Goal: Transaction & Acquisition: Purchase product/service

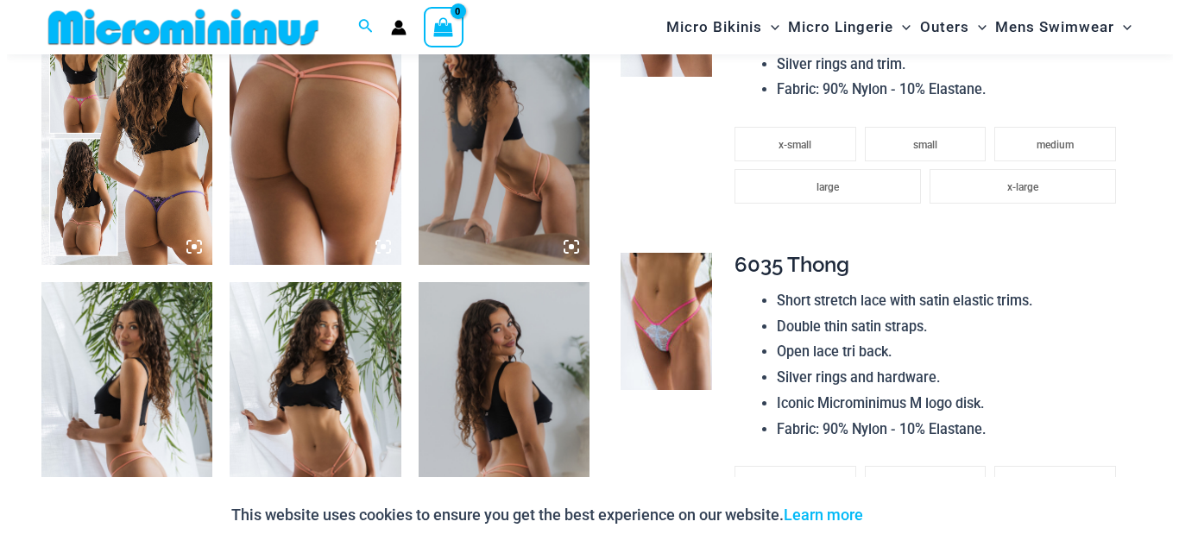
scroll to position [999, 0]
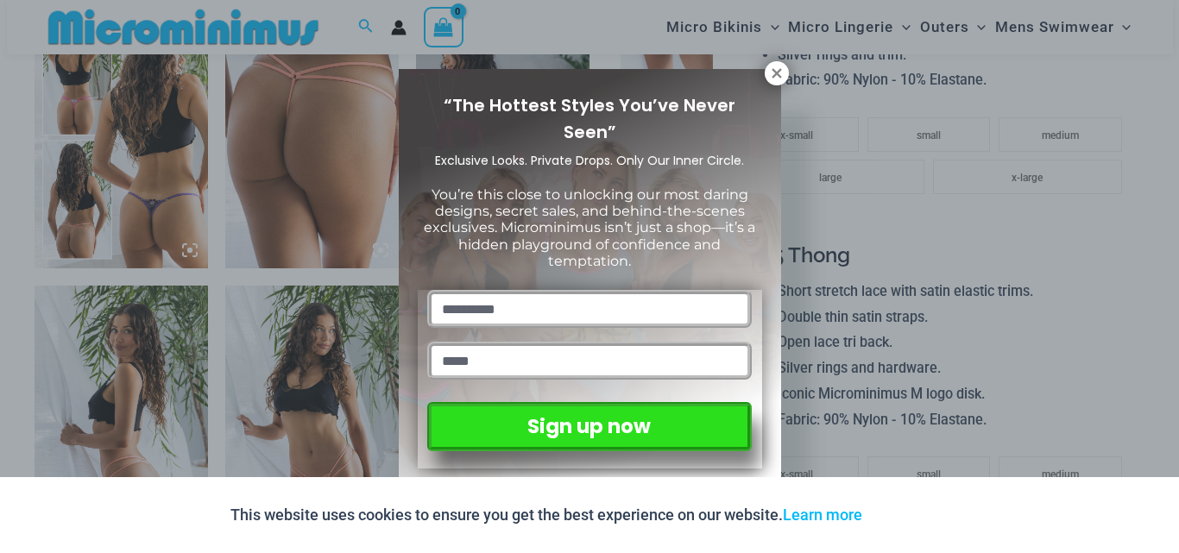
click at [195, 247] on div "“The Hottest Styles You’ve Never Seen” Exclusive Looks. Private Drops. Only Our…" at bounding box center [589, 276] width 1179 height 553
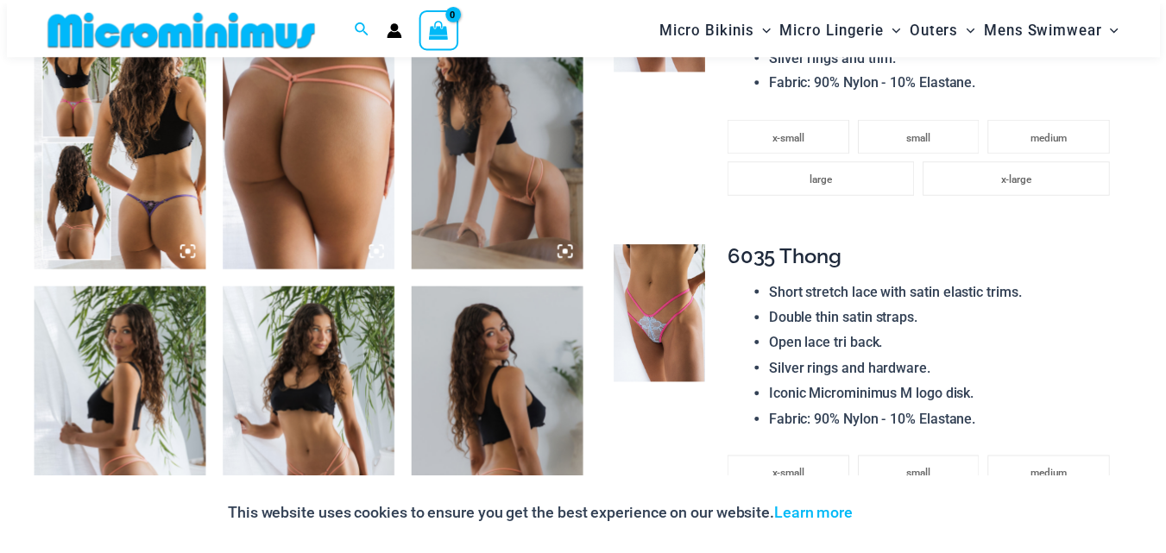
scroll to position [989, 0]
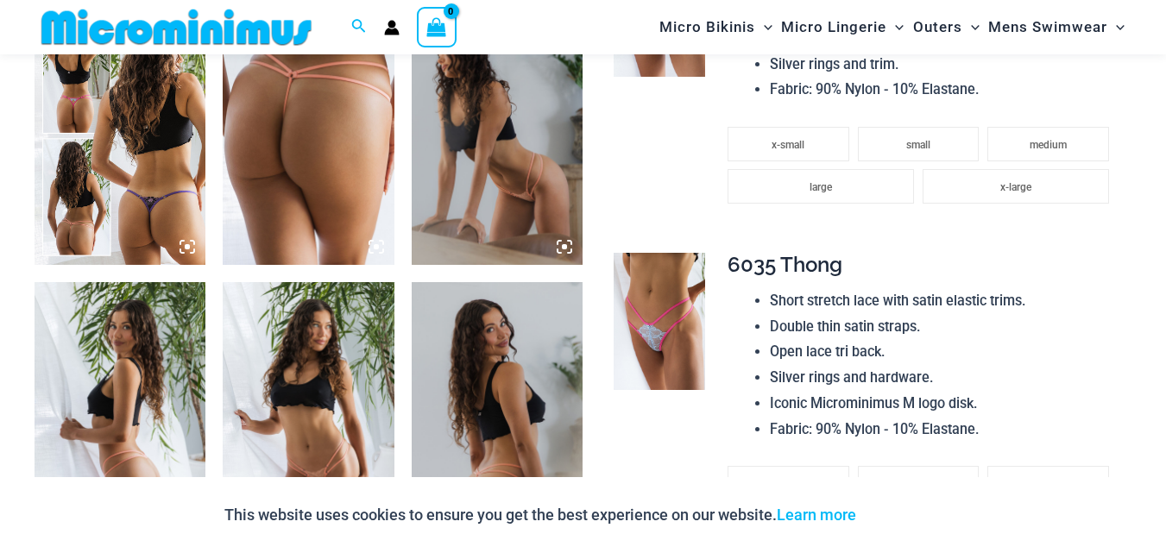
click at [185, 243] on icon at bounding box center [188, 247] width 16 height 16
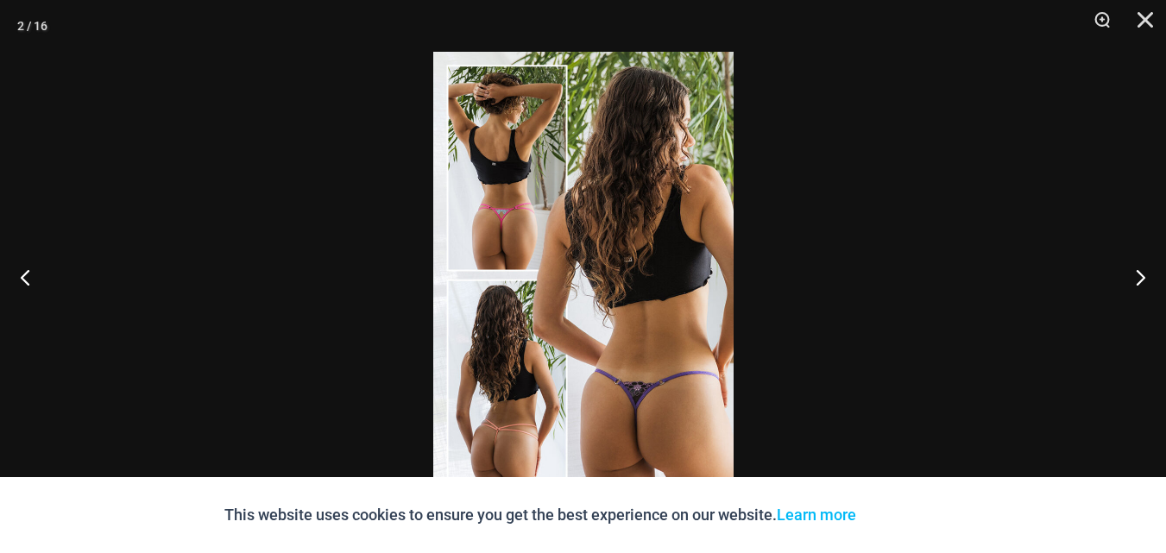
click at [523, 239] on img at bounding box center [583, 277] width 300 height 450
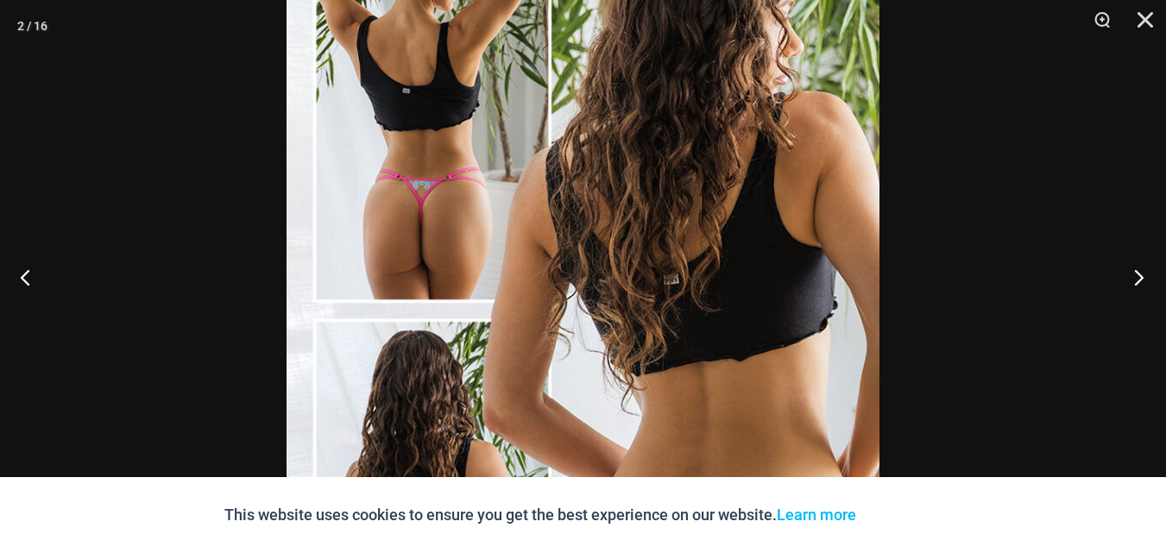
click at [1134, 270] on button "Next" at bounding box center [1134, 277] width 65 height 86
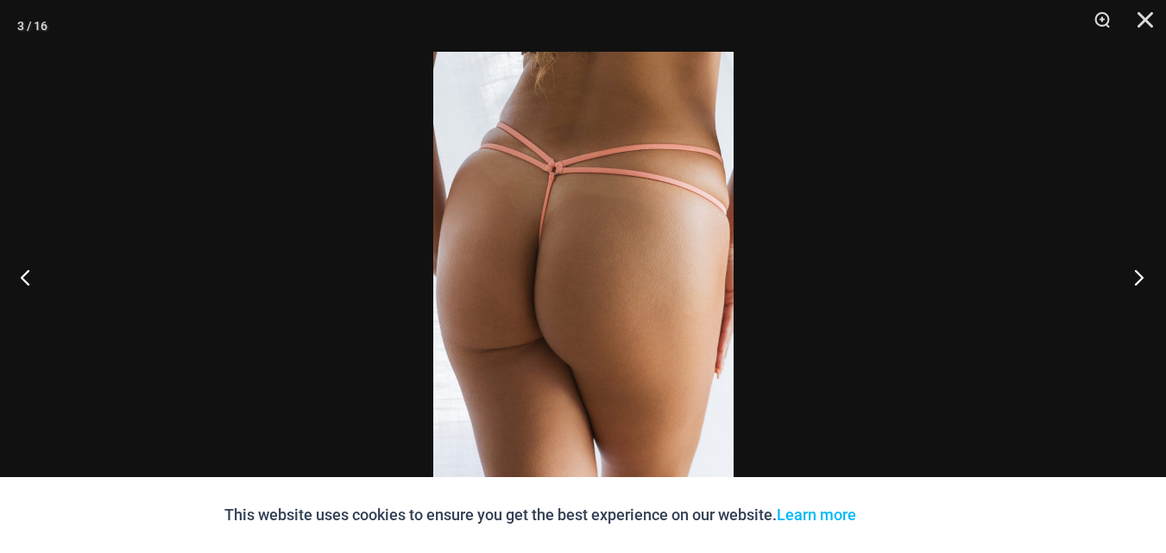
click at [1134, 270] on button "Next" at bounding box center [1134, 277] width 65 height 86
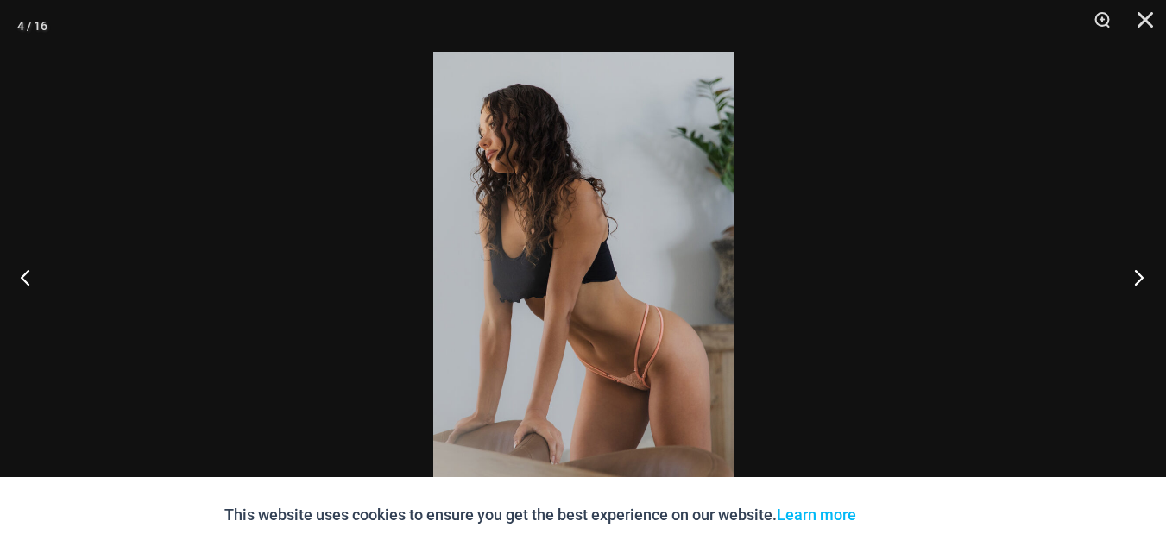
click at [1134, 270] on button "Next" at bounding box center [1134, 277] width 65 height 86
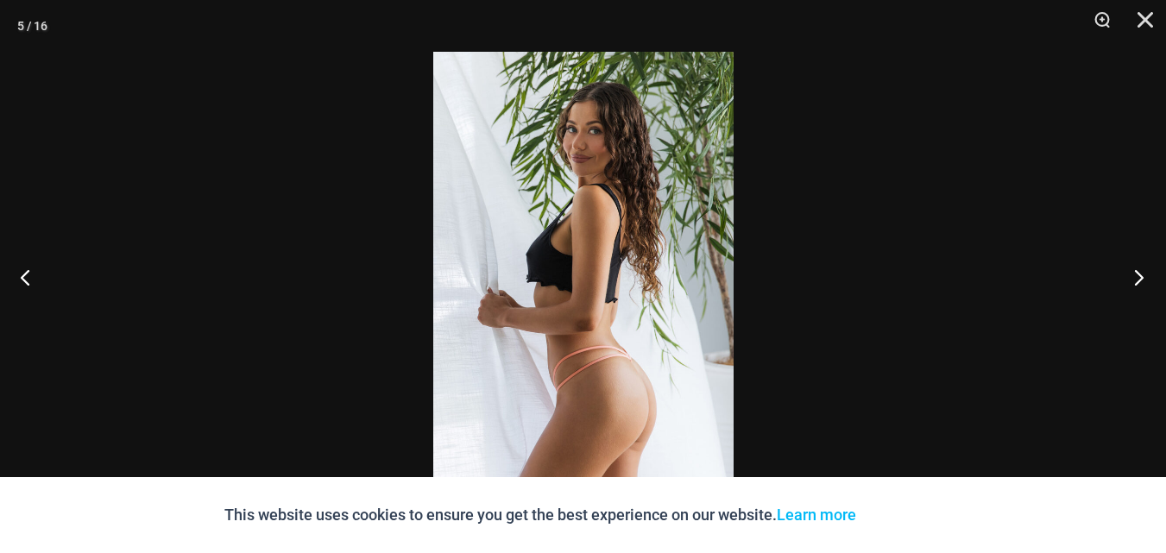
click at [1134, 270] on button "Next" at bounding box center [1134, 277] width 65 height 86
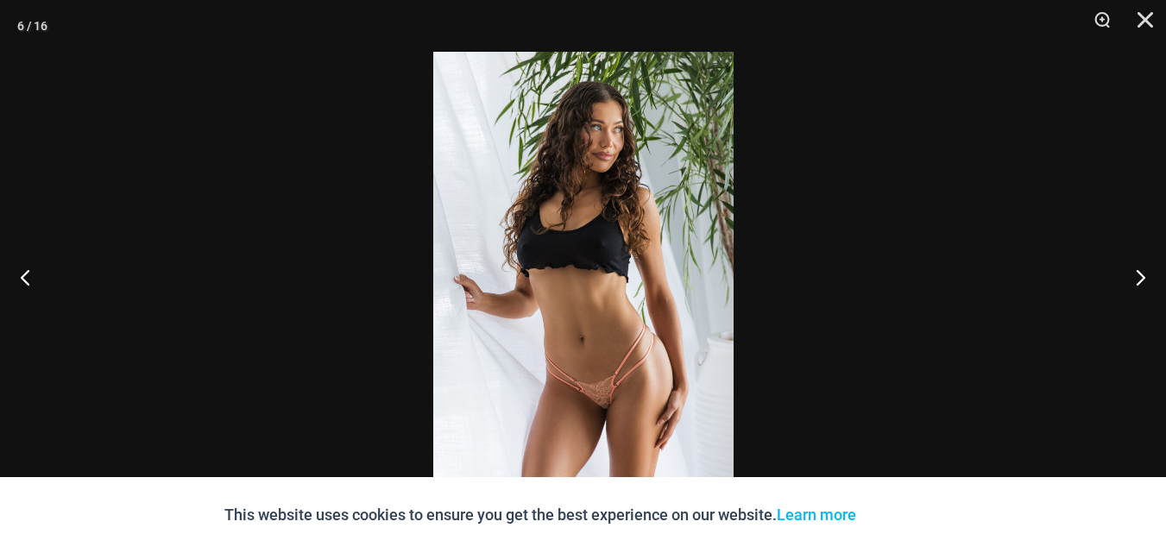
click at [584, 415] on img at bounding box center [583, 277] width 300 height 450
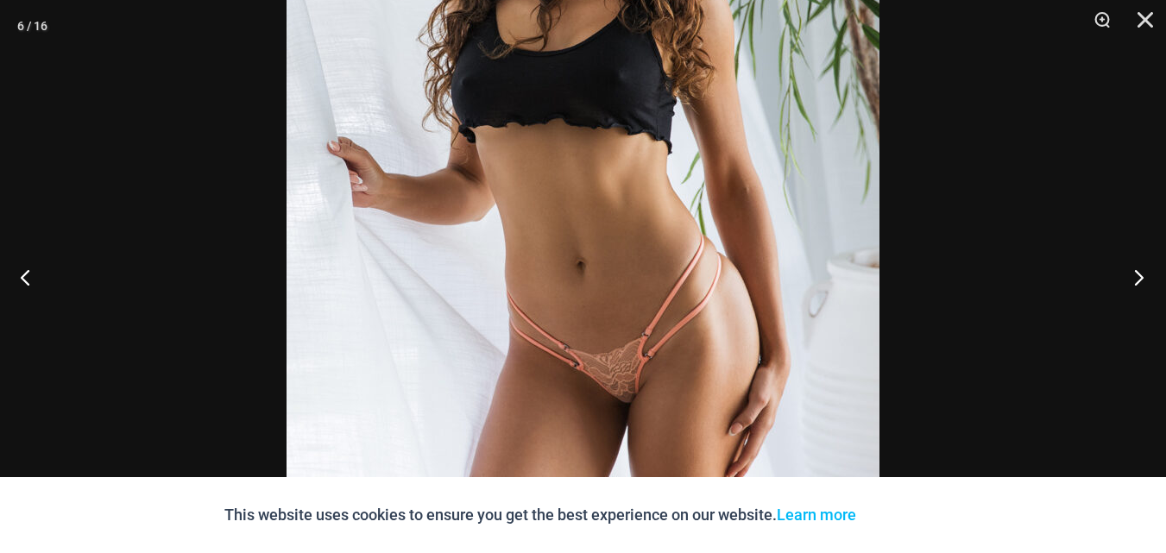
click at [1144, 268] on button "Next" at bounding box center [1134, 277] width 65 height 86
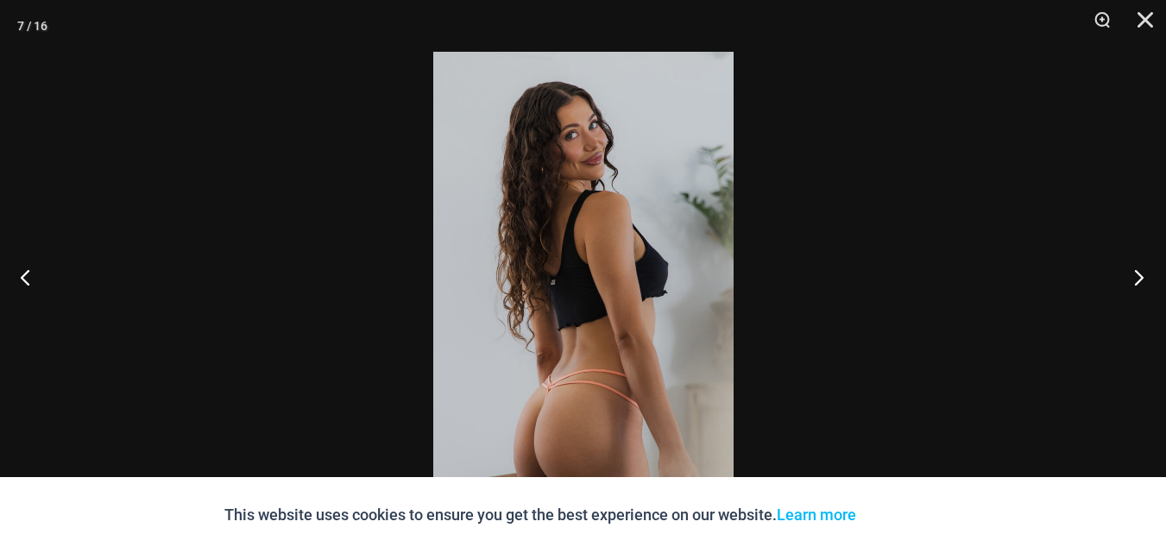
click at [1144, 268] on button "Next" at bounding box center [1134, 277] width 65 height 86
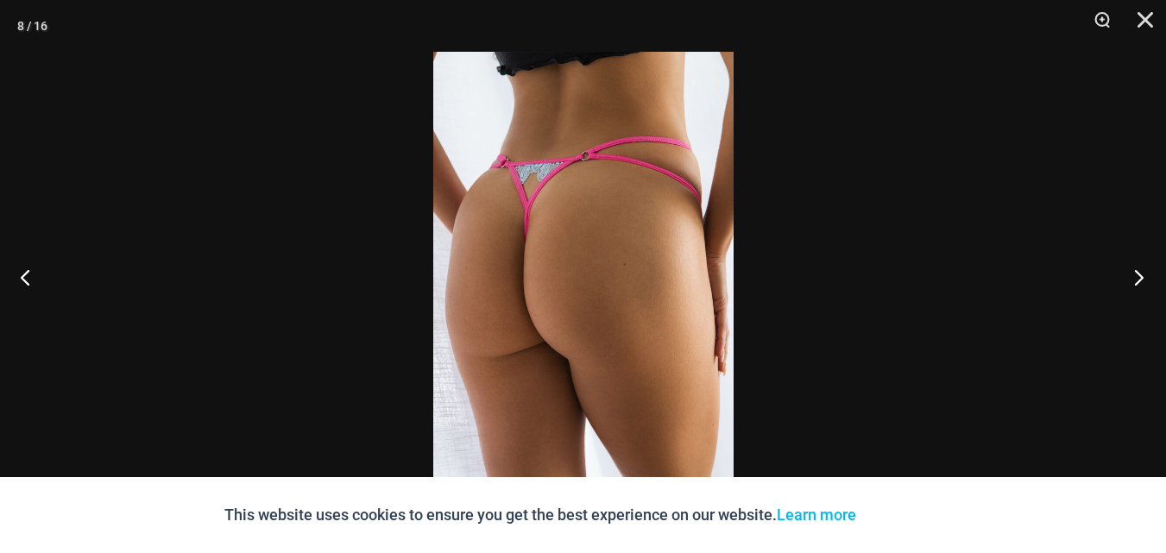
click at [1144, 268] on button "Next" at bounding box center [1134, 277] width 65 height 86
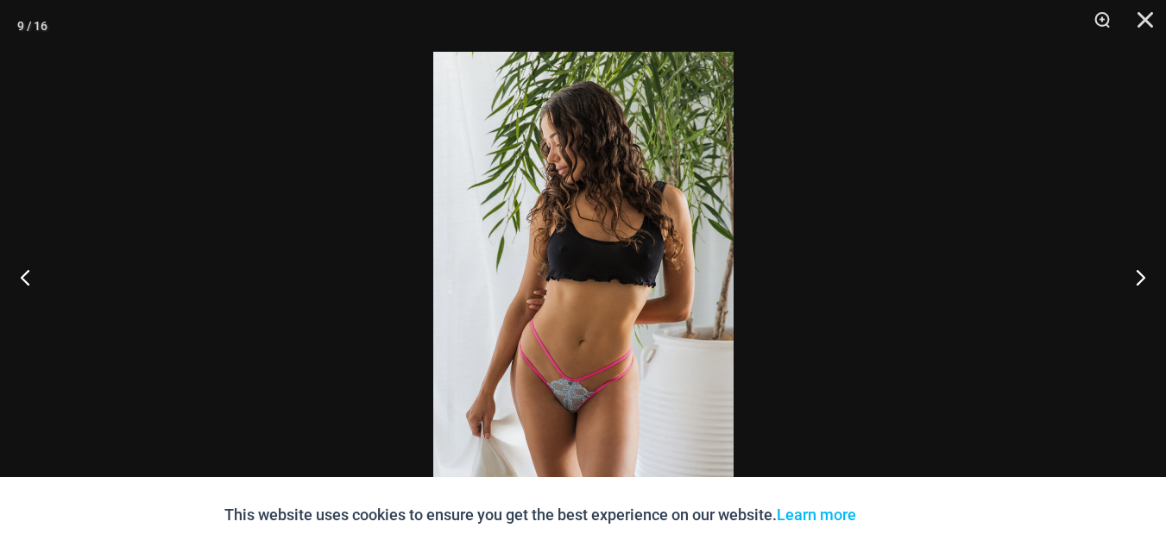
click at [581, 424] on img at bounding box center [583, 277] width 300 height 450
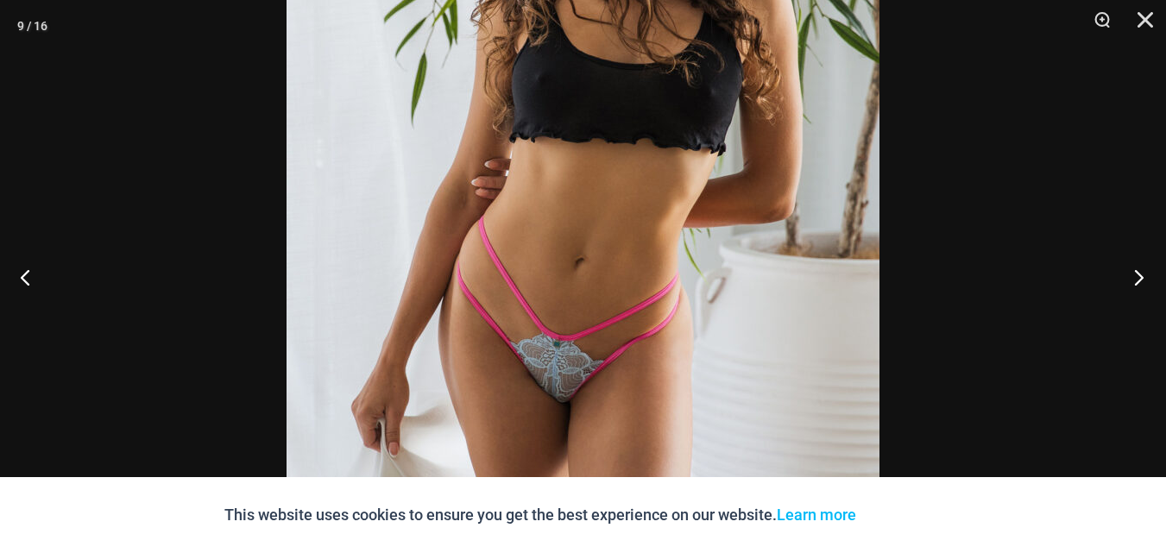
click at [1144, 274] on button "Next" at bounding box center [1134, 277] width 65 height 86
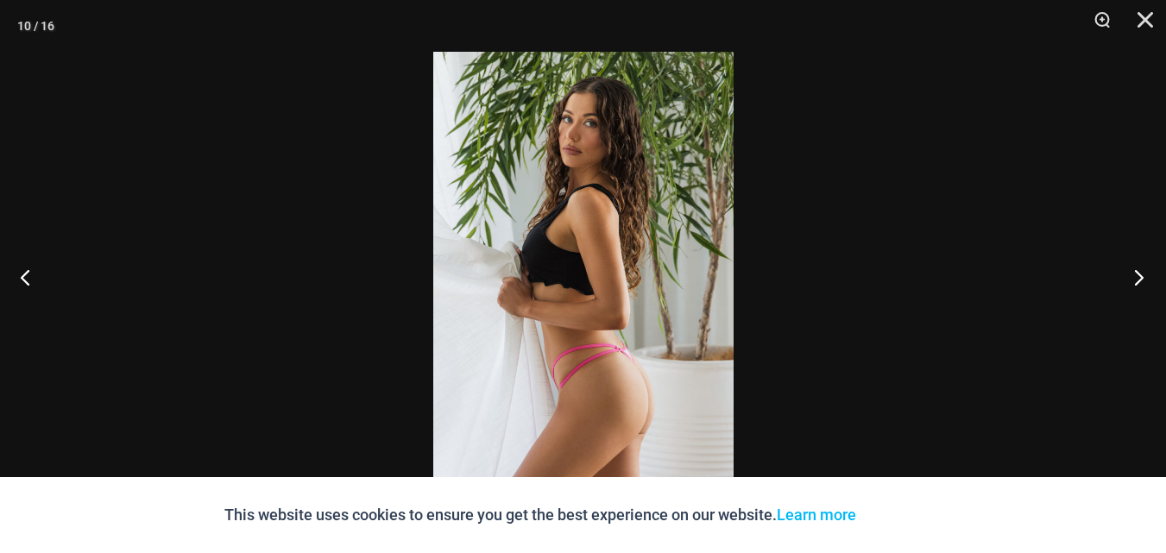
click at [1144, 274] on button "Next" at bounding box center [1134, 277] width 65 height 86
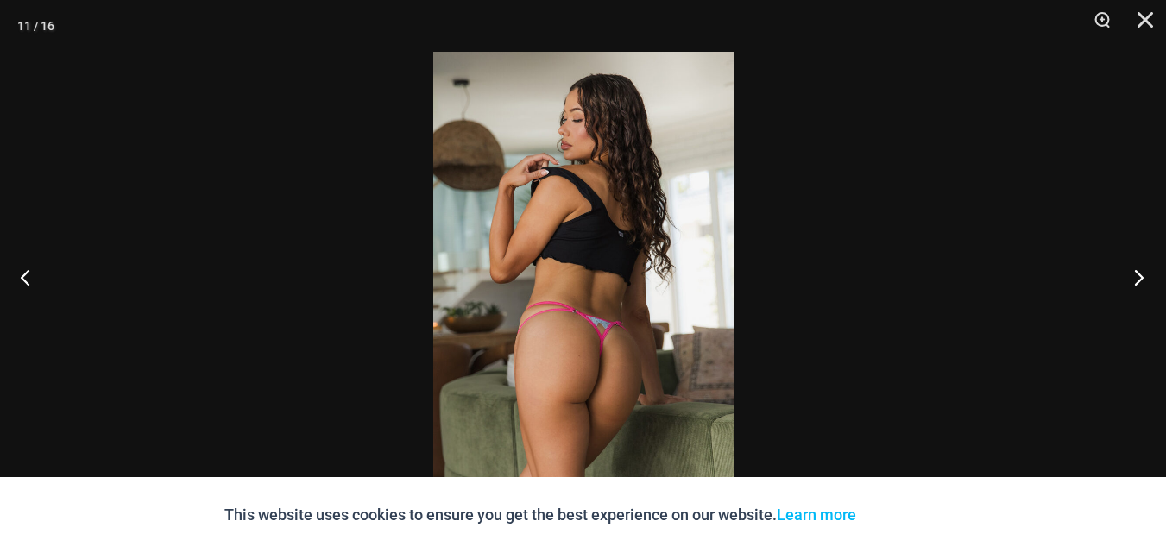
click at [1144, 274] on button "Next" at bounding box center [1134, 277] width 65 height 86
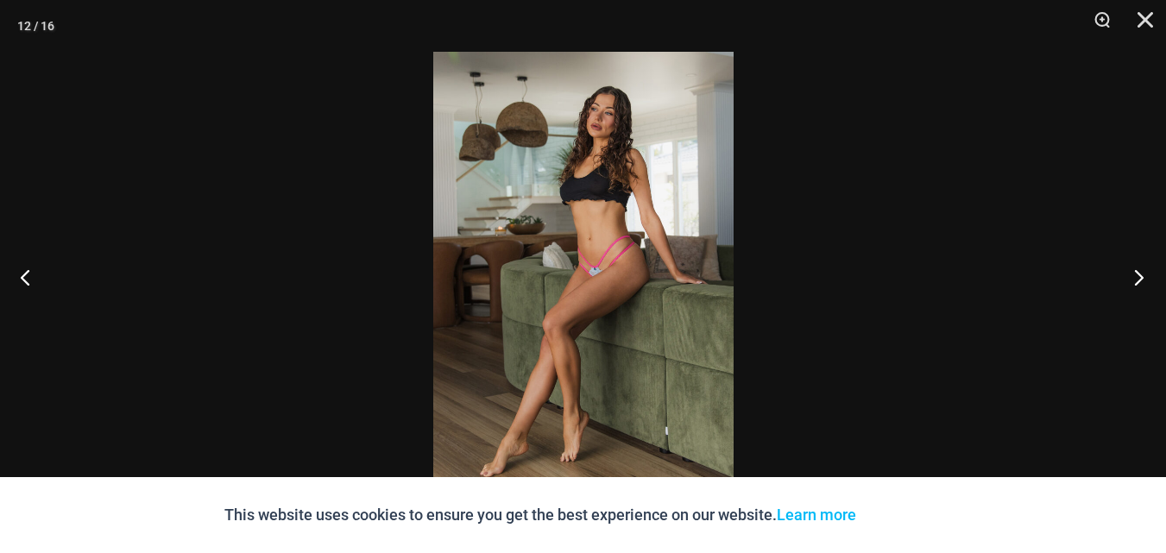
click at [1144, 274] on button "Next" at bounding box center [1134, 277] width 65 height 86
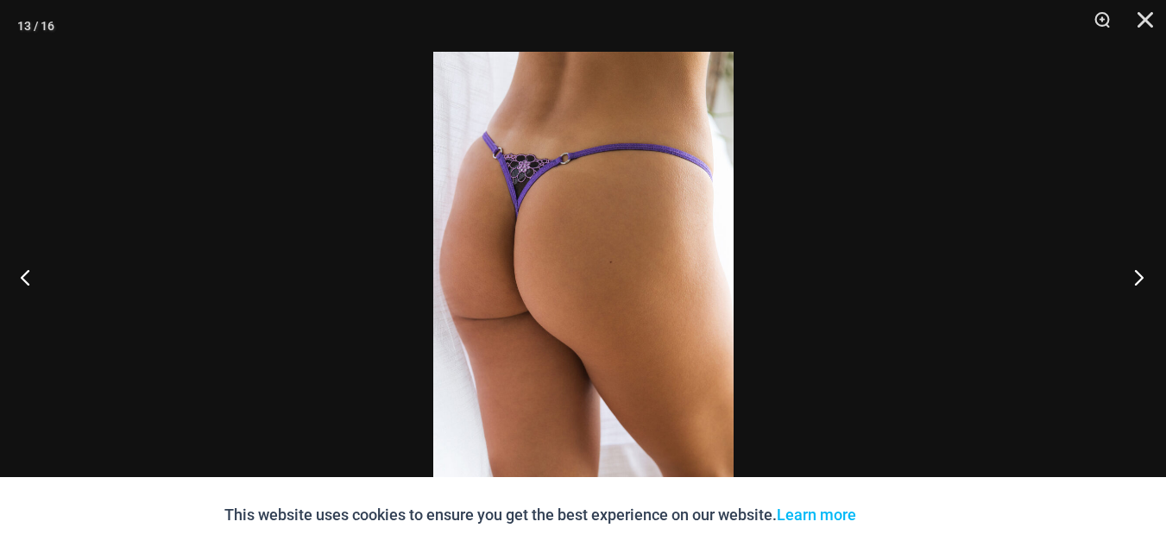
click at [1144, 274] on button "Next" at bounding box center [1134, 277] width 65 height 86
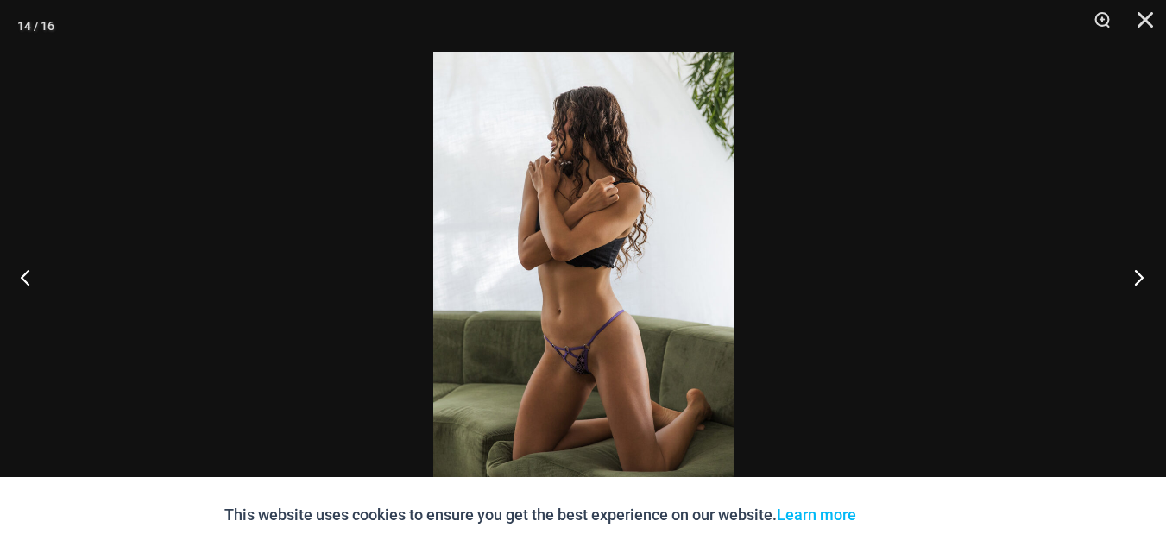
click at [1144, 274] on button "Next" at bounding box center [1134, 277] width 65 height 86
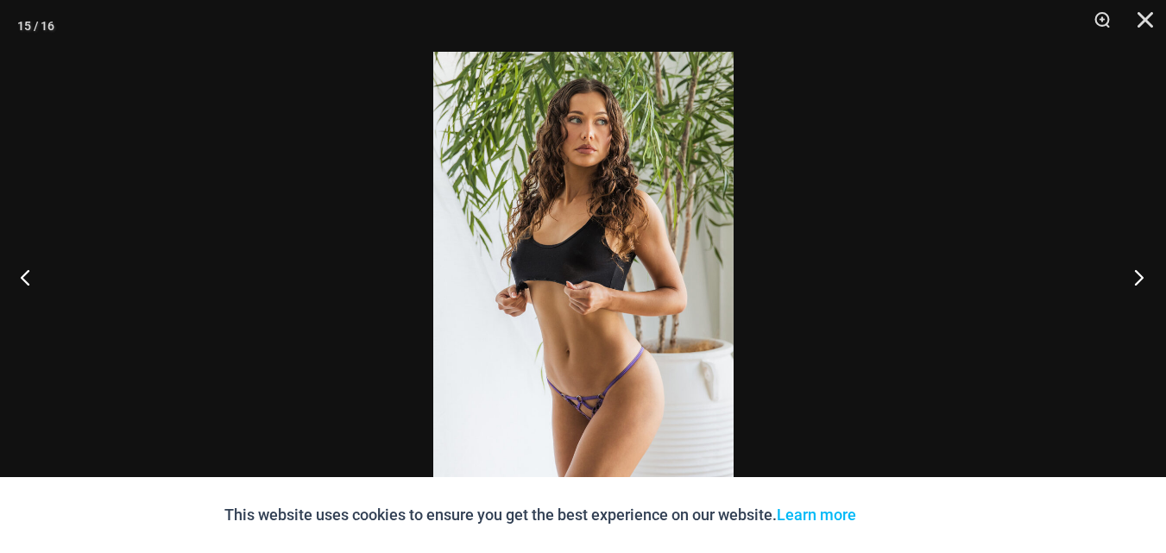
click at [1144, 274] on button "Next" at bounding box center [1134, 277] width 65 height 86
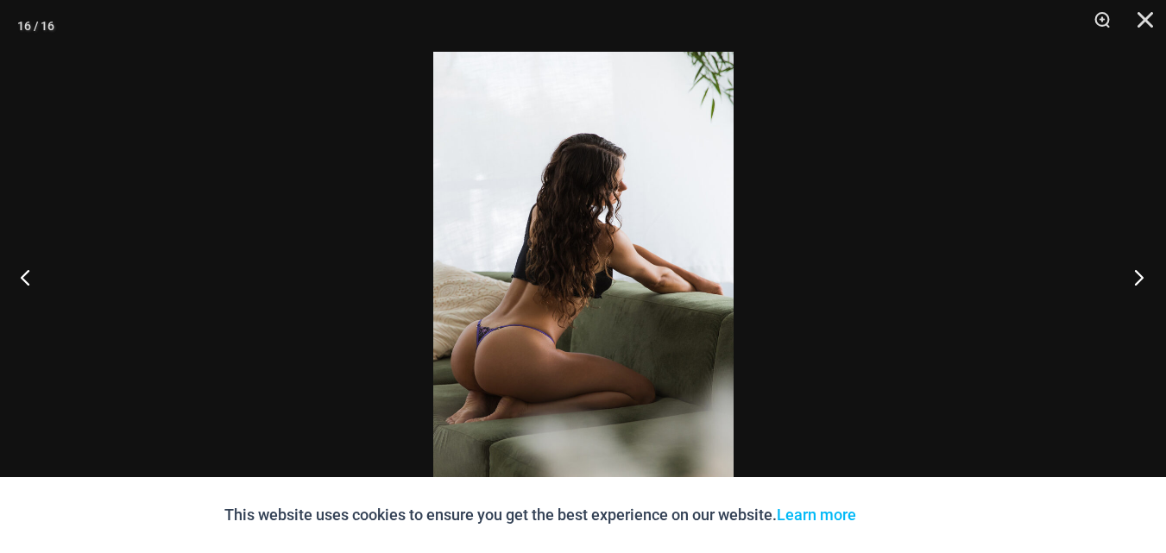
click at [1144, 274] on button "Next" at bounding box center [1134, 277] width 65 height 86
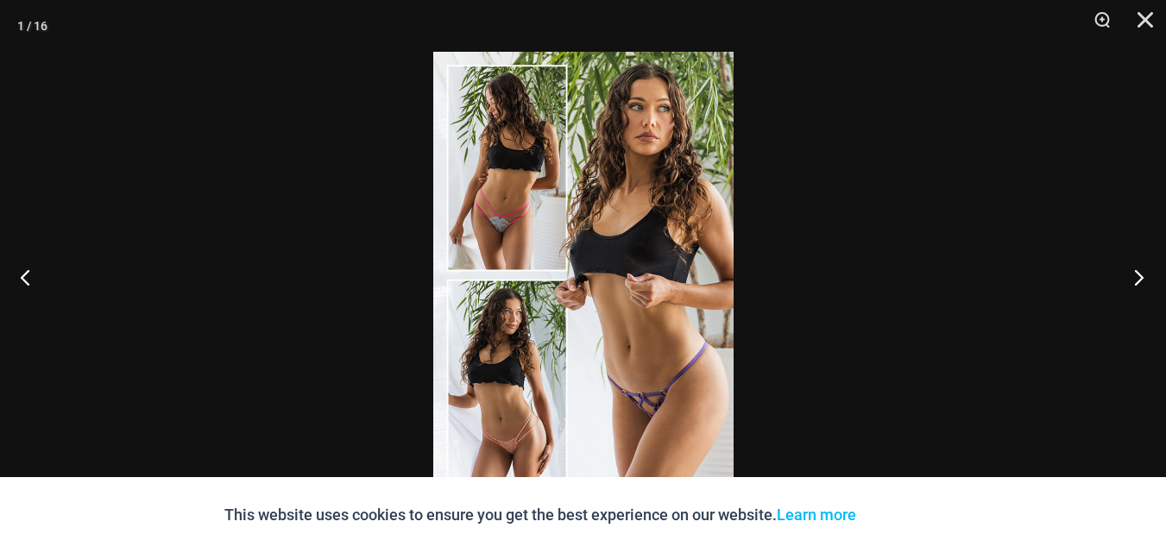
click at [1144, 274] on button "Next" at bounding box center [1134, 277] width 65 height 86
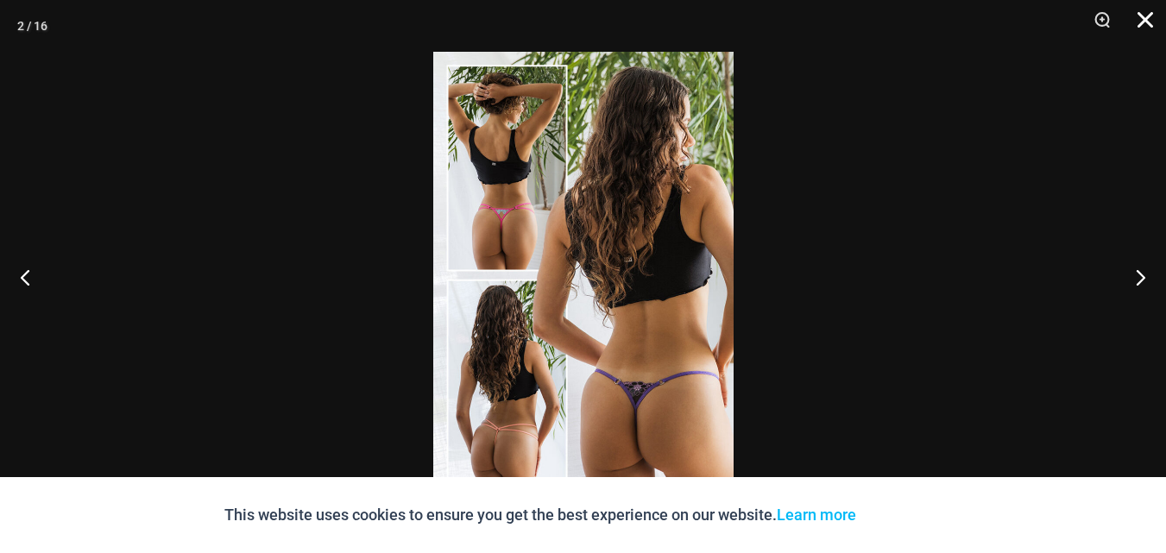
click at [1138, 16] on button "Close" at bounding box center [1139, 26] width 43 height 52
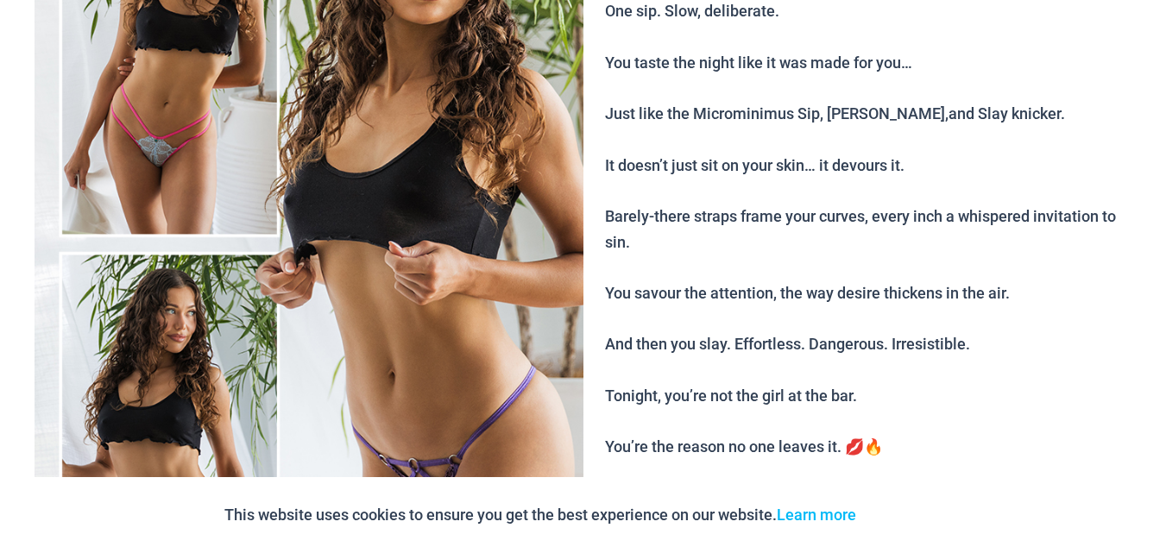
scroll to position [0, 0]
